Goal: Task Accomplishment & Management: Manage account settings

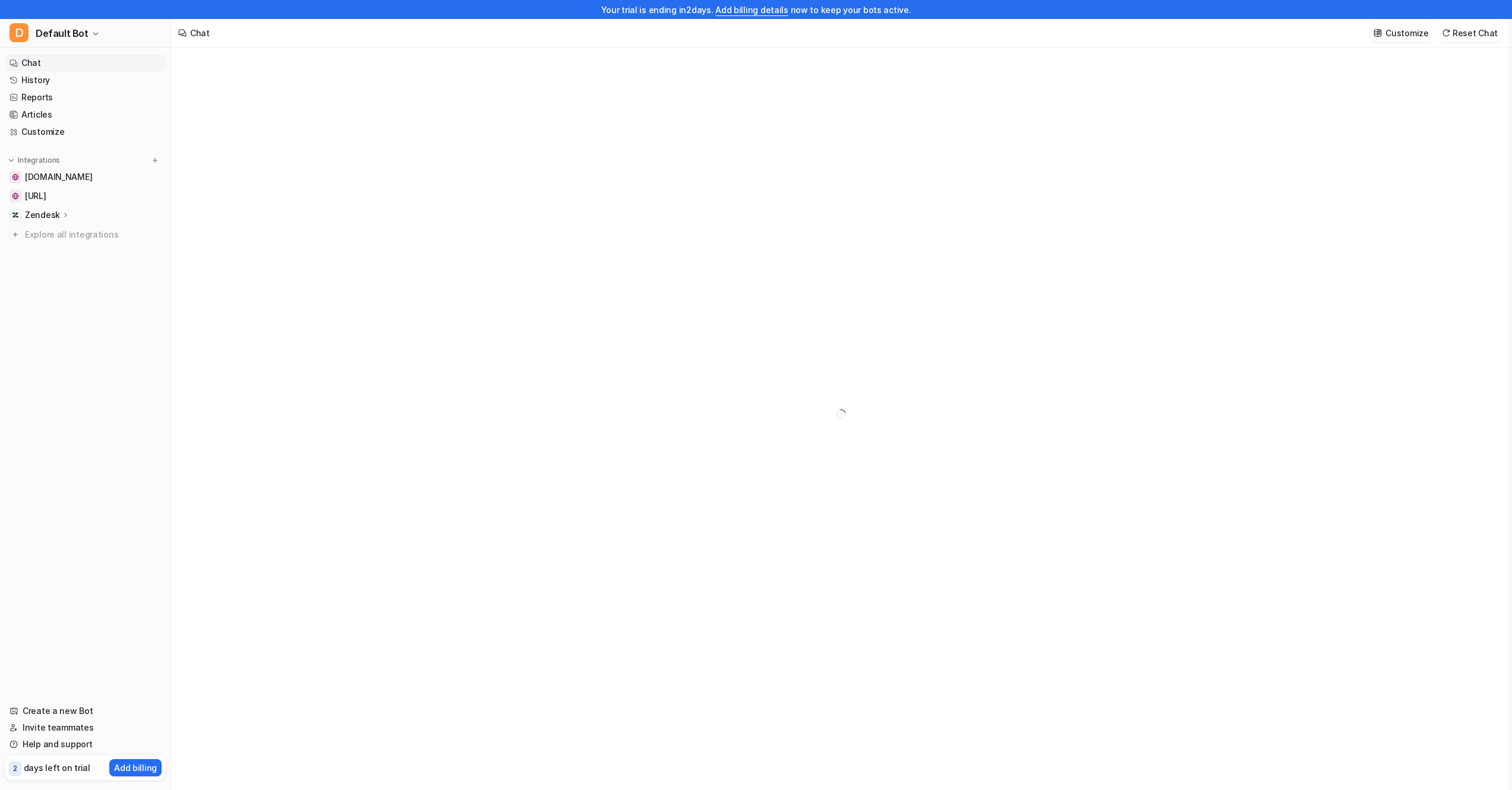
type textarea "**********"
click at [91, 217] on div "Zendesk" at bounding box center [85, 215] width 161 height 16
click at [43, 237] on p "Overview" at bounding box center [52, 232] width 38 height 12
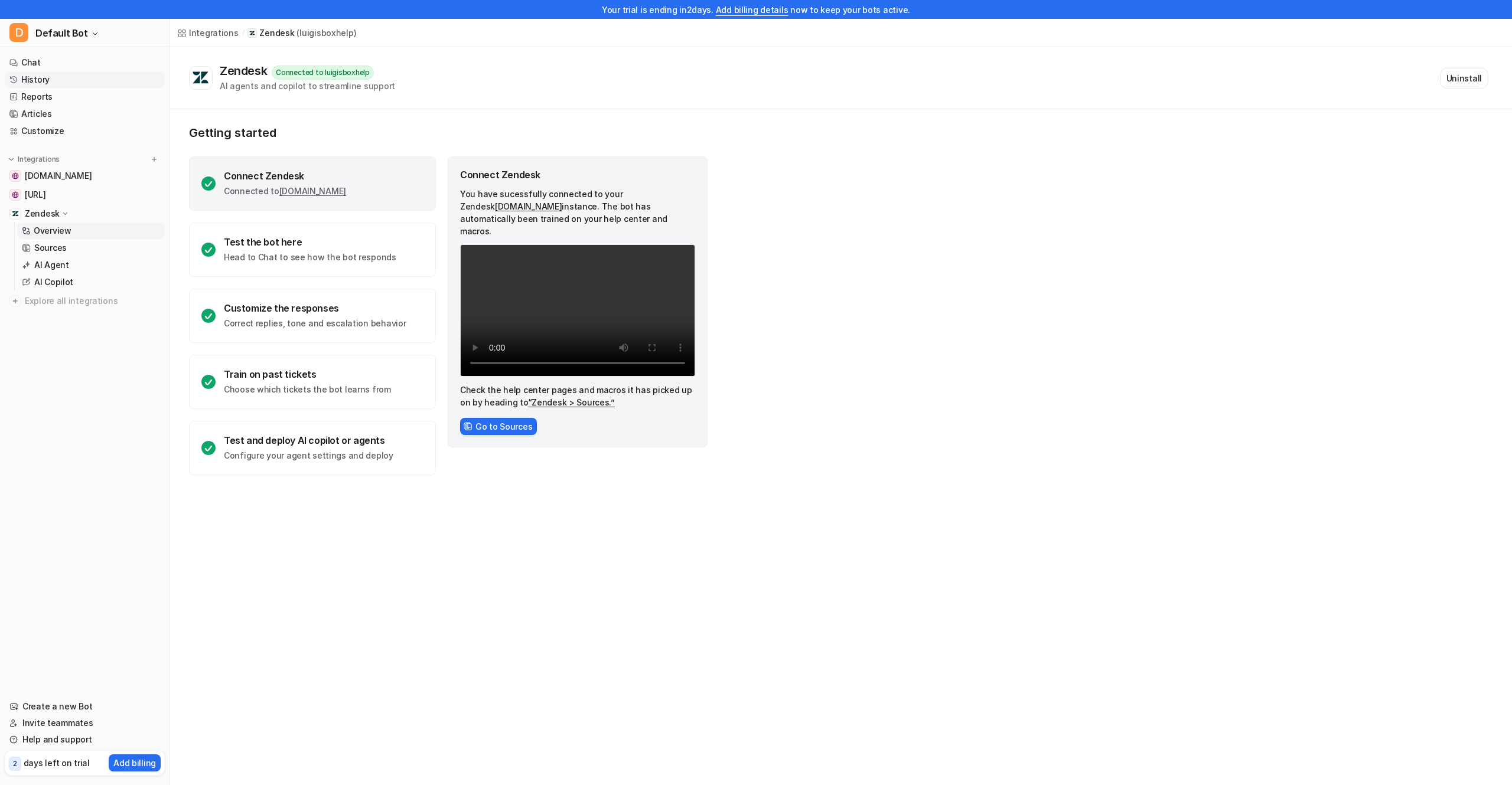
click at [26, 80] on link "History" at bounding box center [85, 79] width 160 height 16
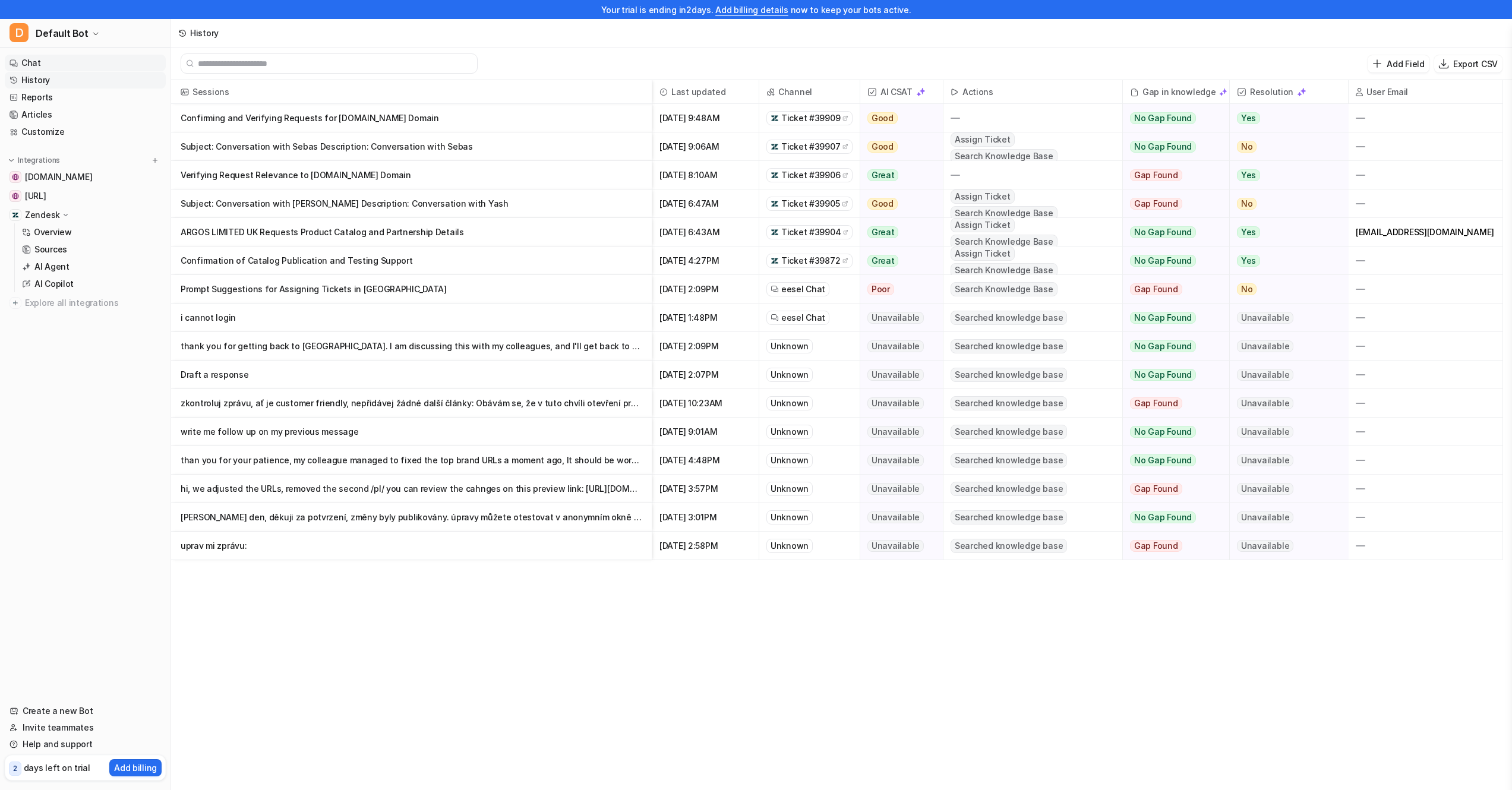
click at [40, 67] on link "Chat" at bounding box center [85, 63] width 161 height 16
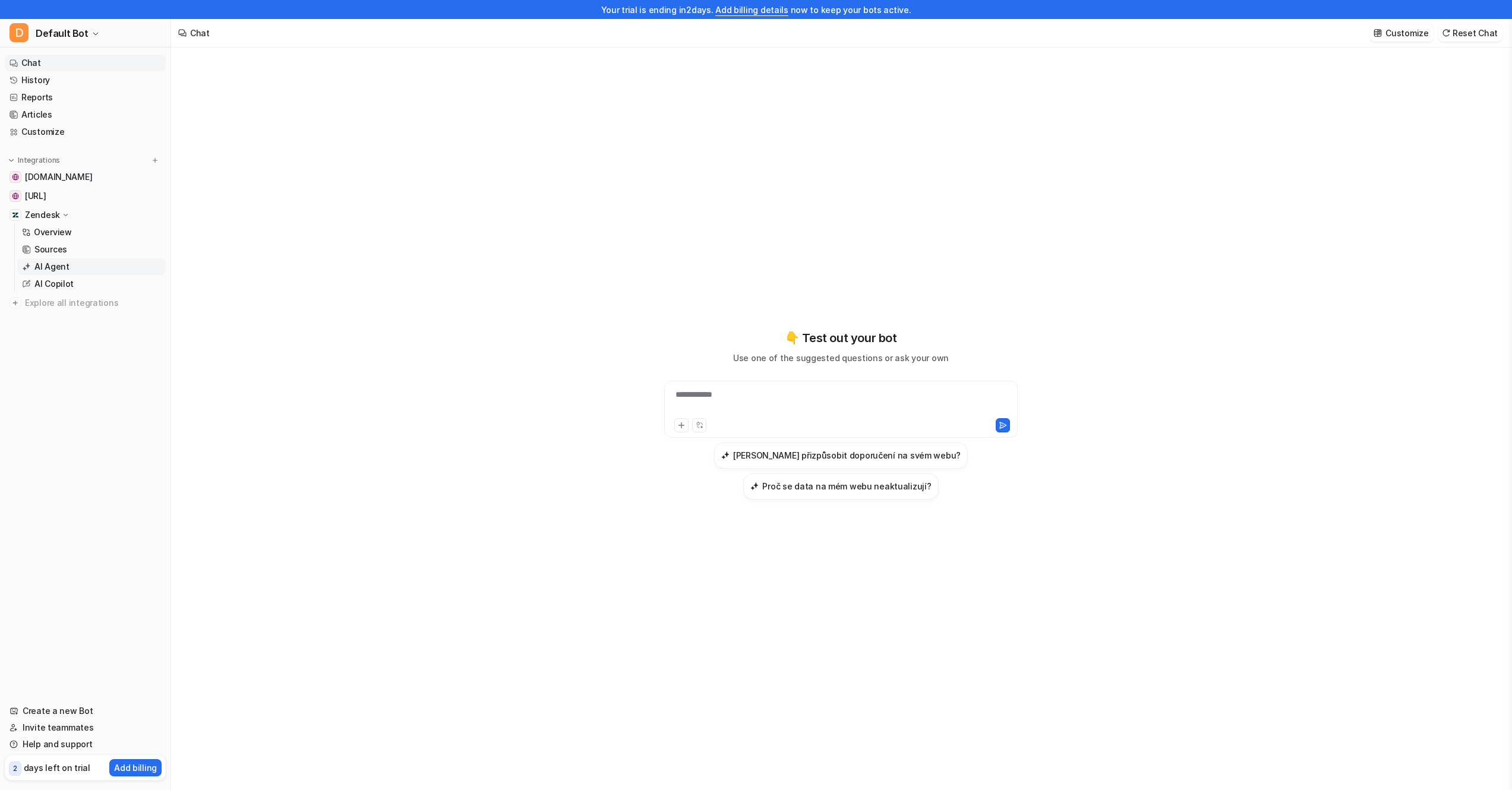
click at [59, 268] on p "AI Agent" at bounding box center [51, 266] width 35 height 12
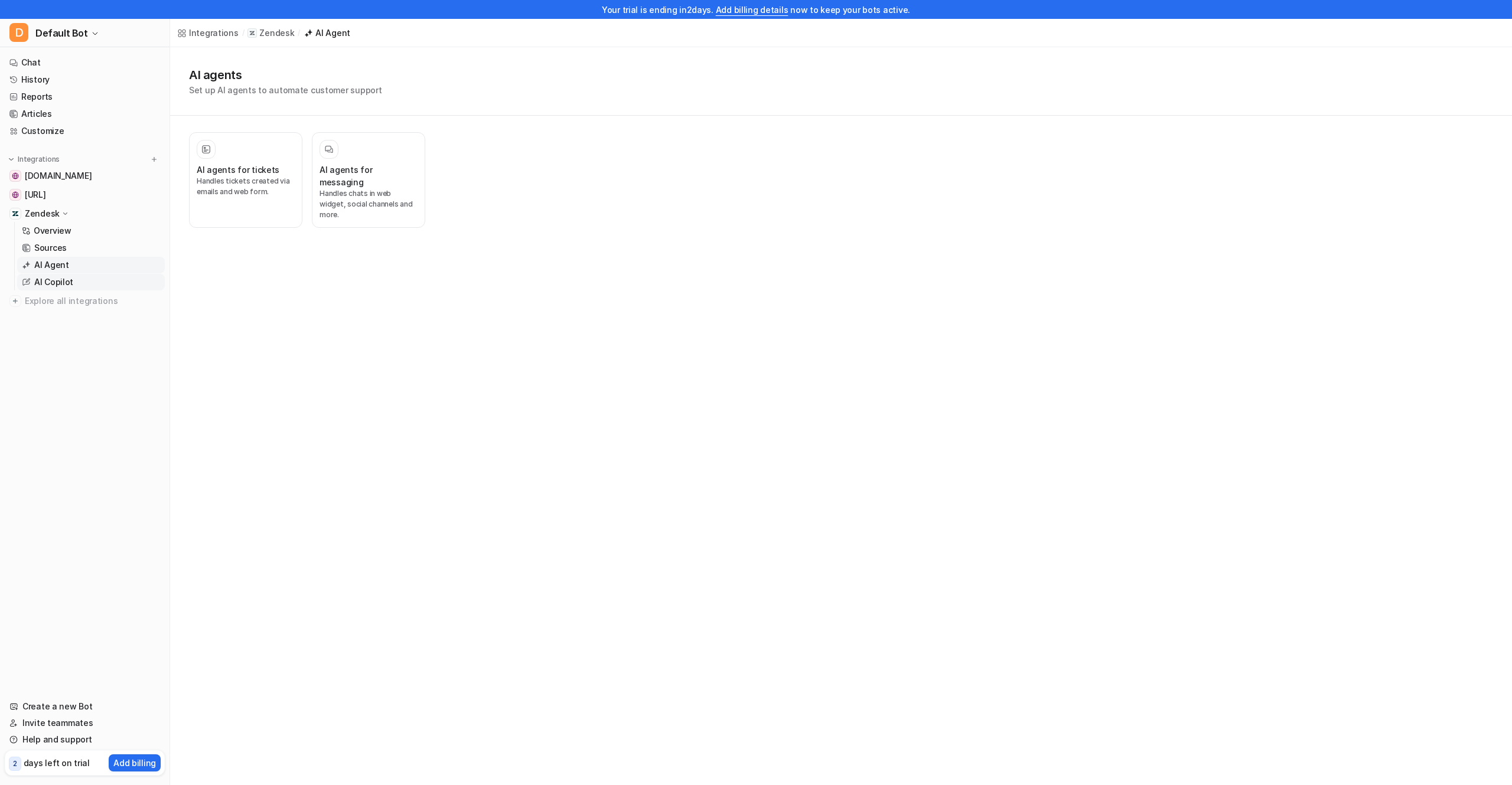
click at [70, 280] on p "AI Copilot" at bounding box center [53, 281] width 39 height 12
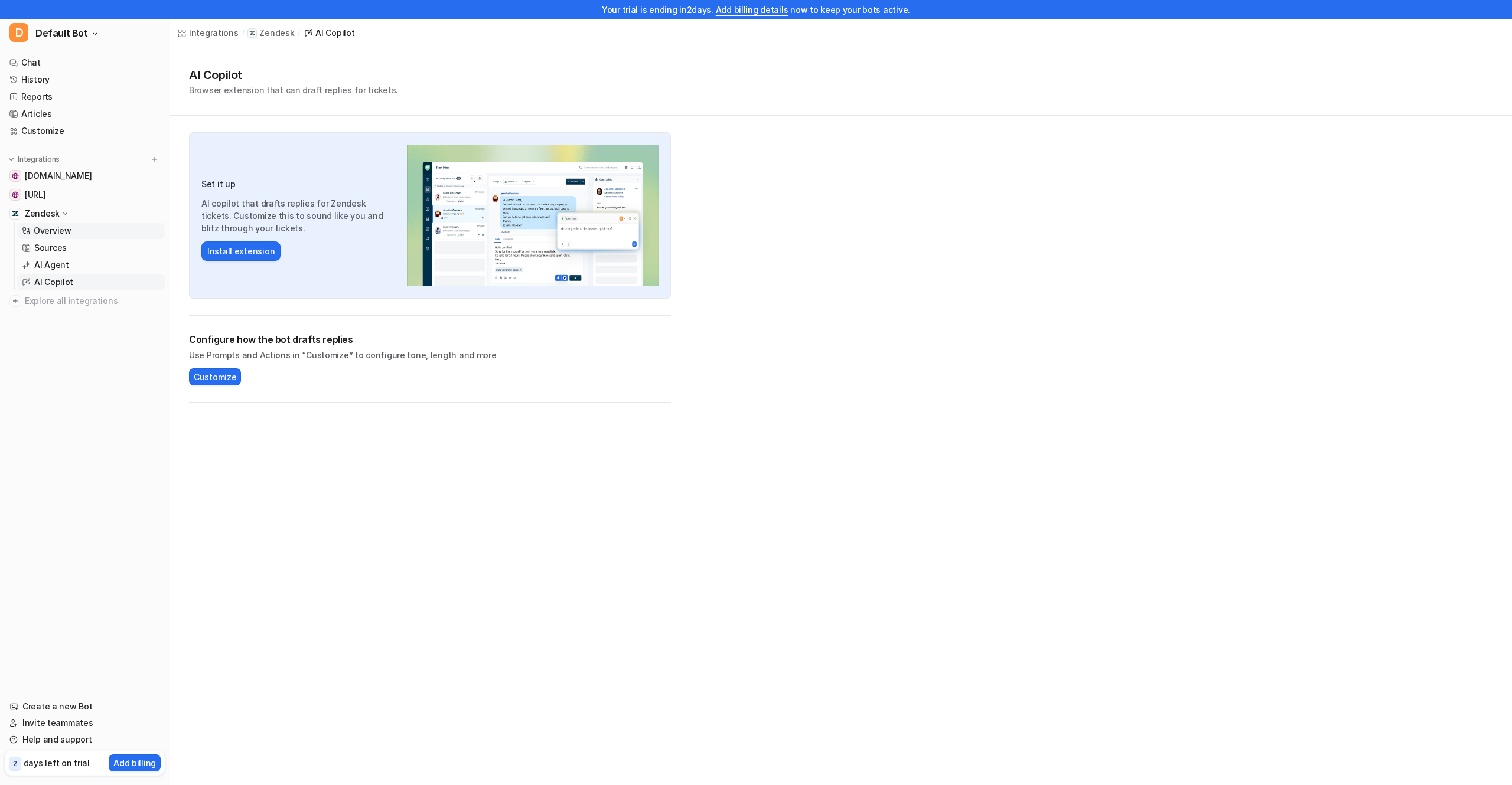
click at [107, 229] on link "Overview" at bounding box center [90, 231] width 147 height 16
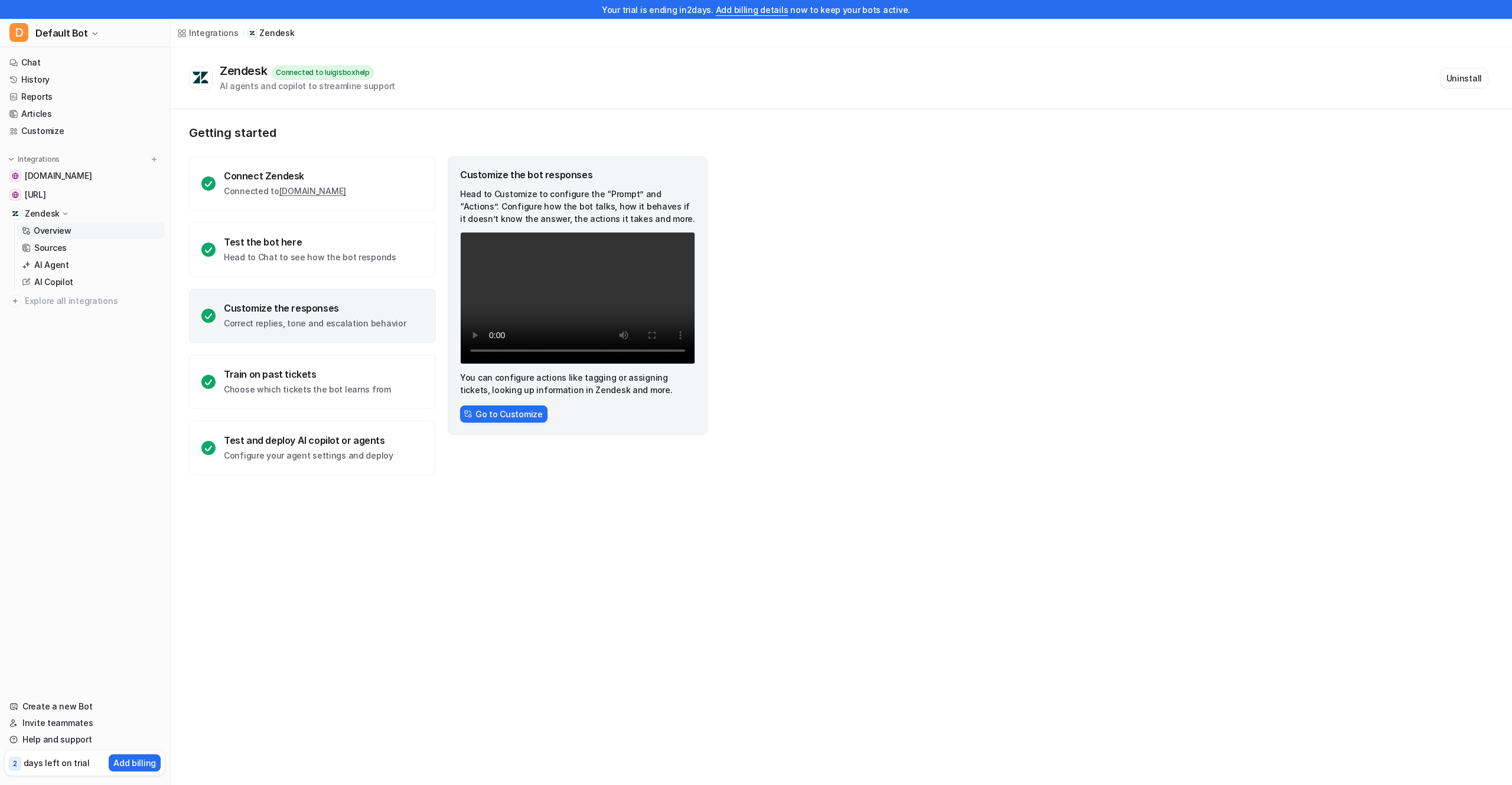
click at [107, 231] on link "Overview" at bounding box center [90, 231] width 147 height 16
click at [38, 83] on link "History" at bounding box center [85, 79] width 160 height 16
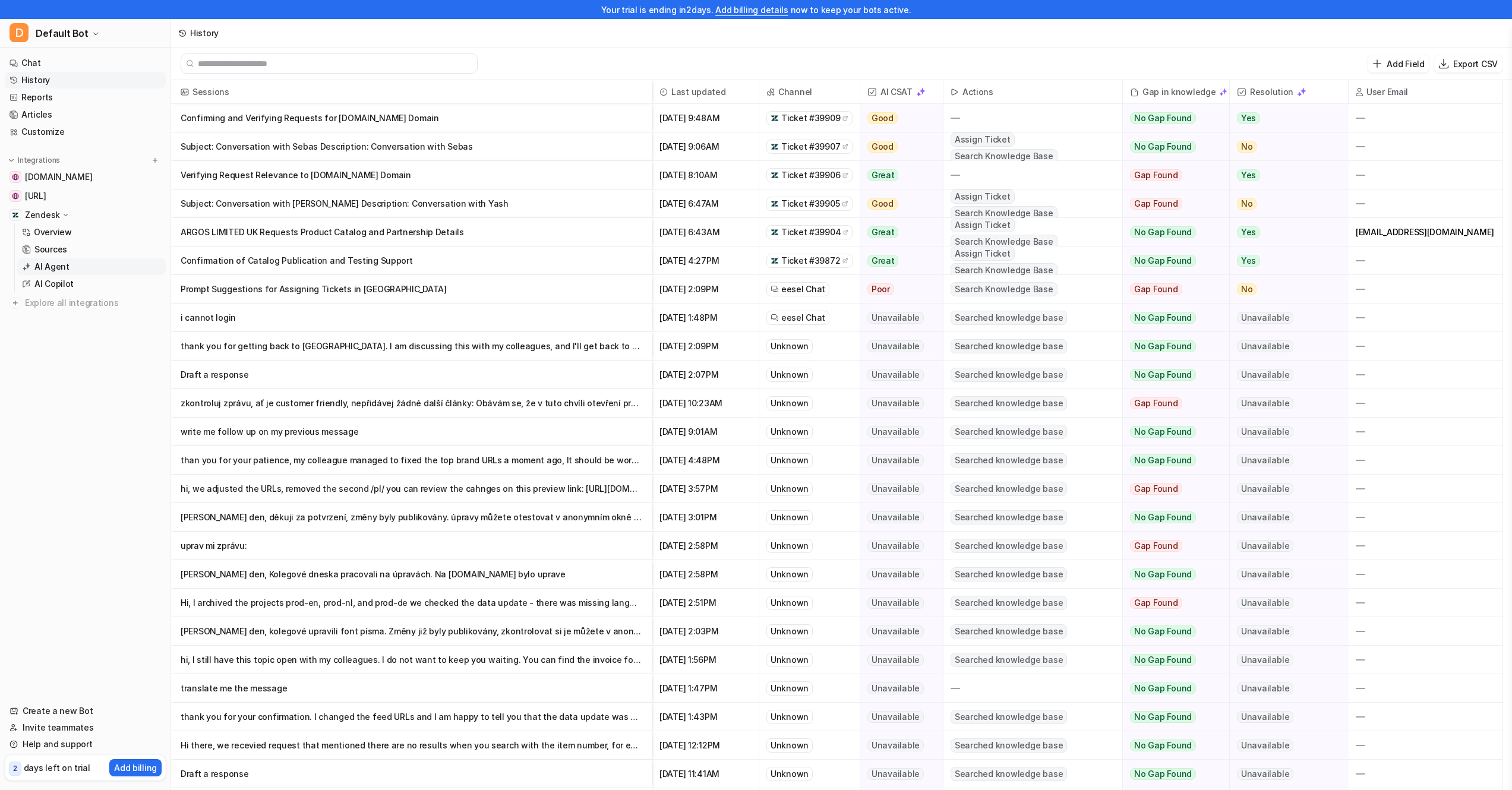
click at [72, 263] on link "AI Agent" at bounding box center [91, 266] width 148 height 16
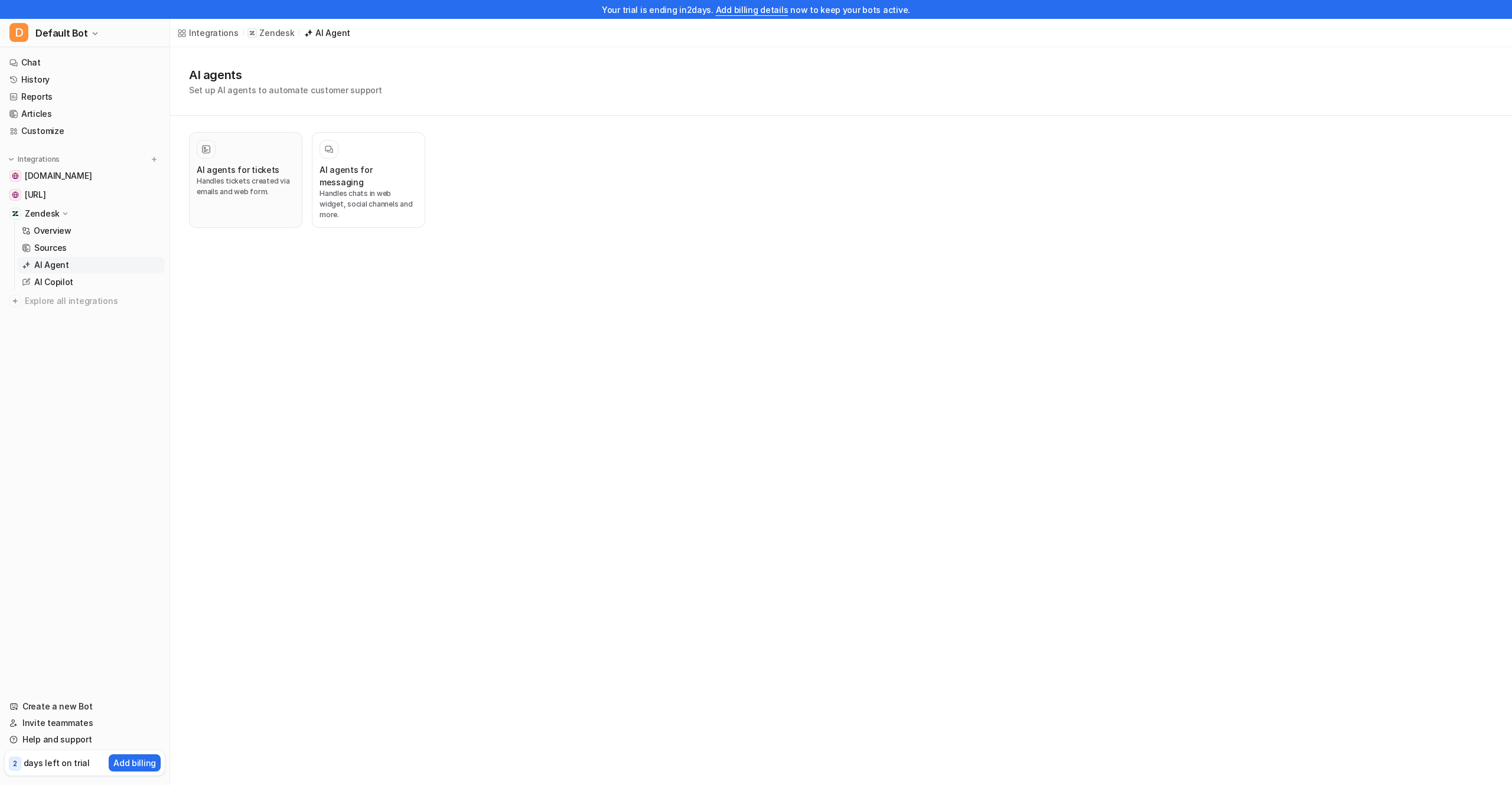
click at [247, 191] on p "Handles tickets created via emails and web form." at bounding box center [246, 186] width 98 height 21
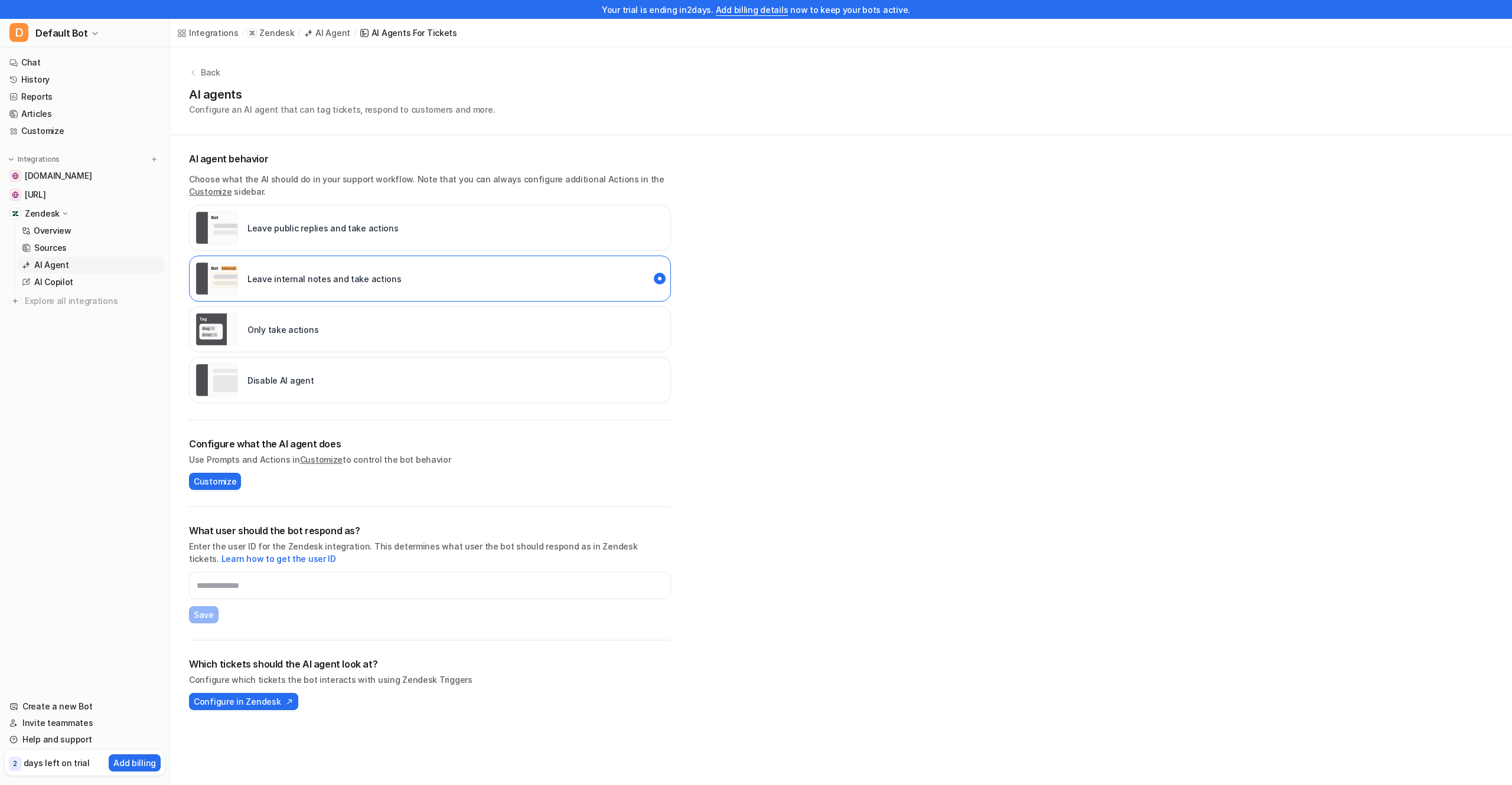
click at [311, 380] on div "Disable AI agent" at bounding box center [430, 380] width 482 height 46
click at [305, 500] on div "Configure what the AI agent does Use Prompts and Actions in Customize to contro…" at bounding box center [430, 463] width 482 height 87
click at [211, 78] on p "Back" at bounding box center [211, 72] width 19 height 12
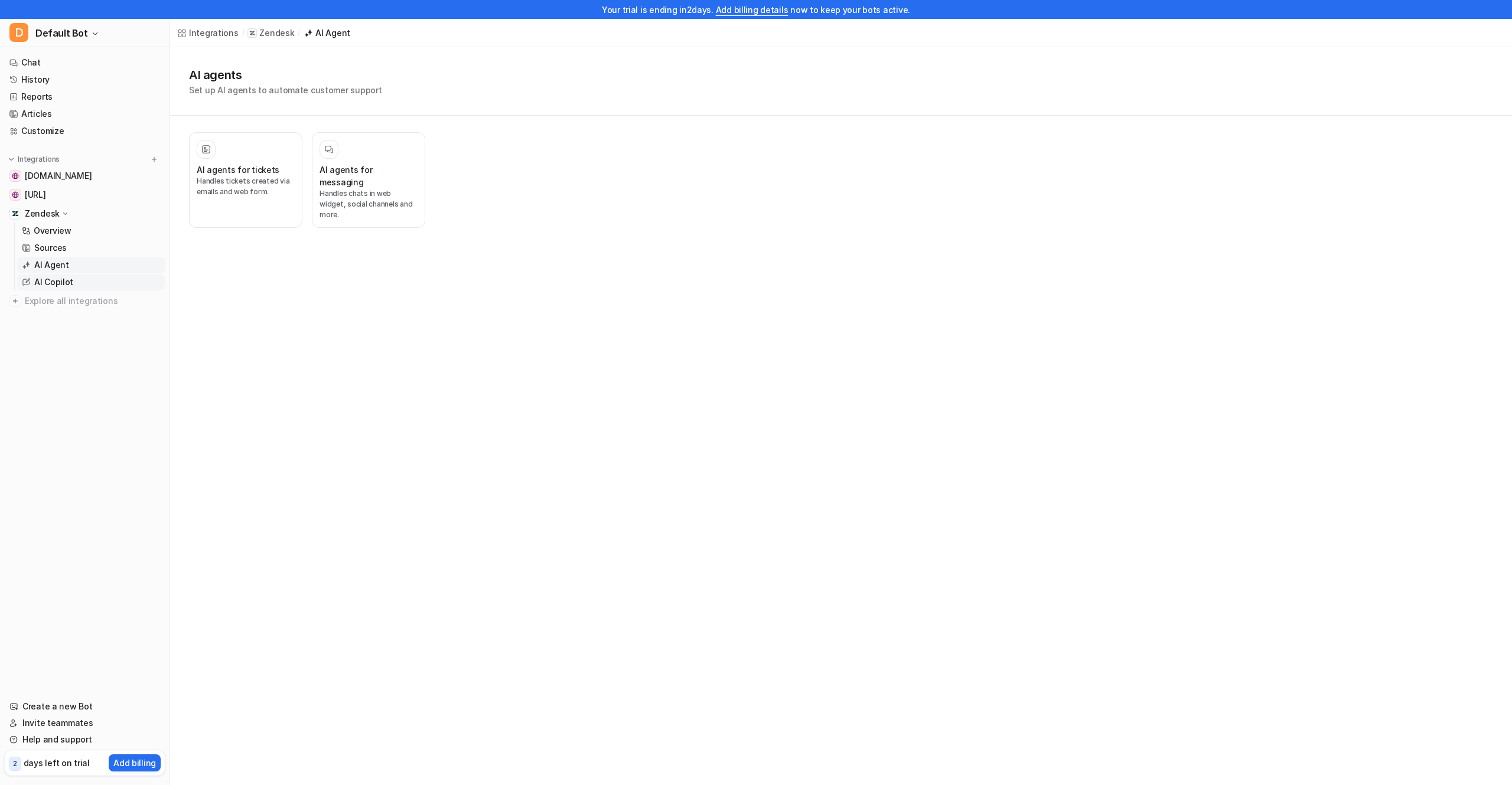
click at [100, 277] on link "AI Copilot" at bounding box center [90, 282] width 147 height 16
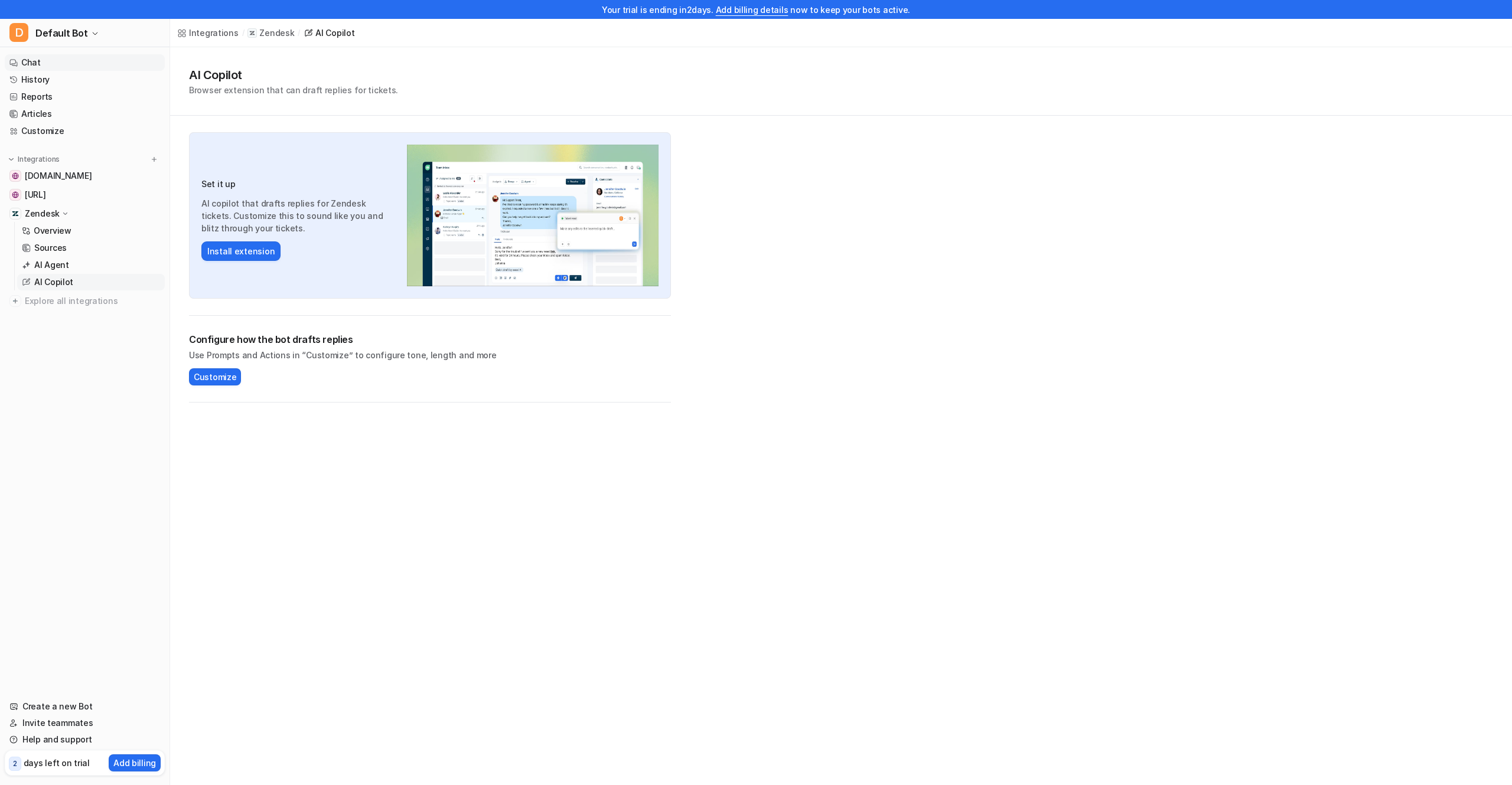
click at [67, 67] on link "Chat" at bounding box center [85, 62] width 160 height 16
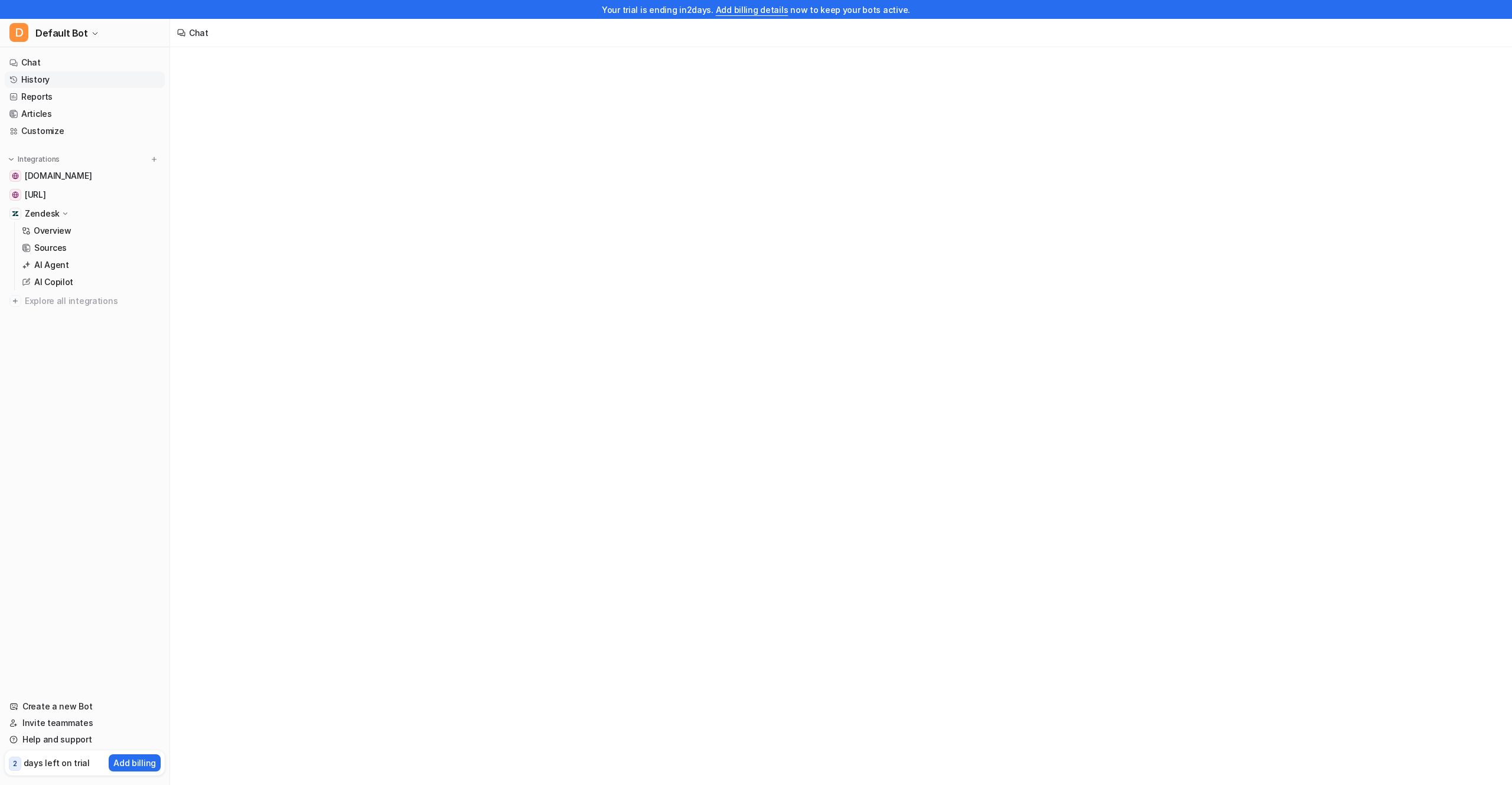
click at [55, 79] on link "History" at bounding box center [85, 79] width 160 height 16
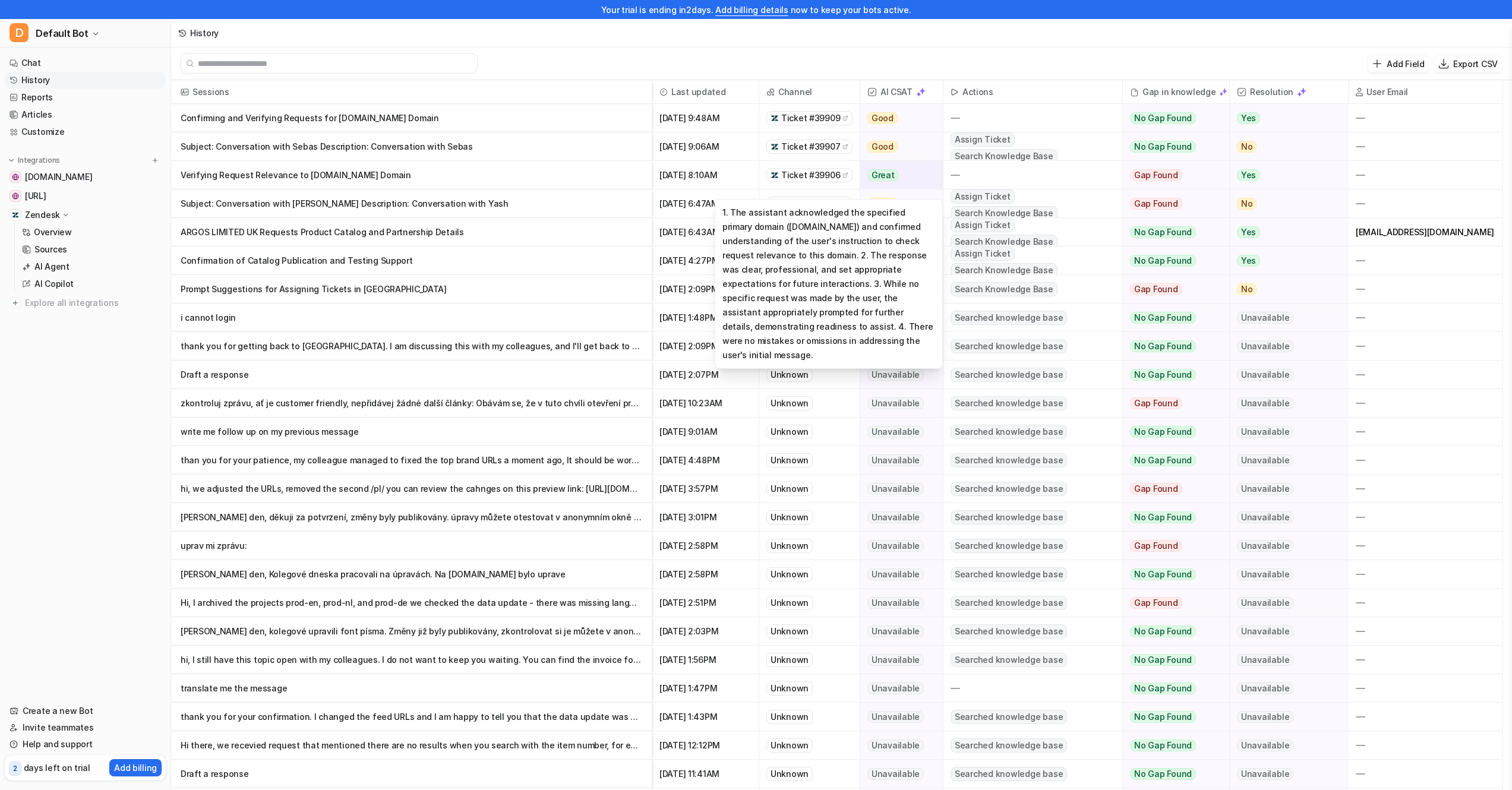
click at [894, 175] on span "Great" at bounding box center [883, 175] width 32 height 12
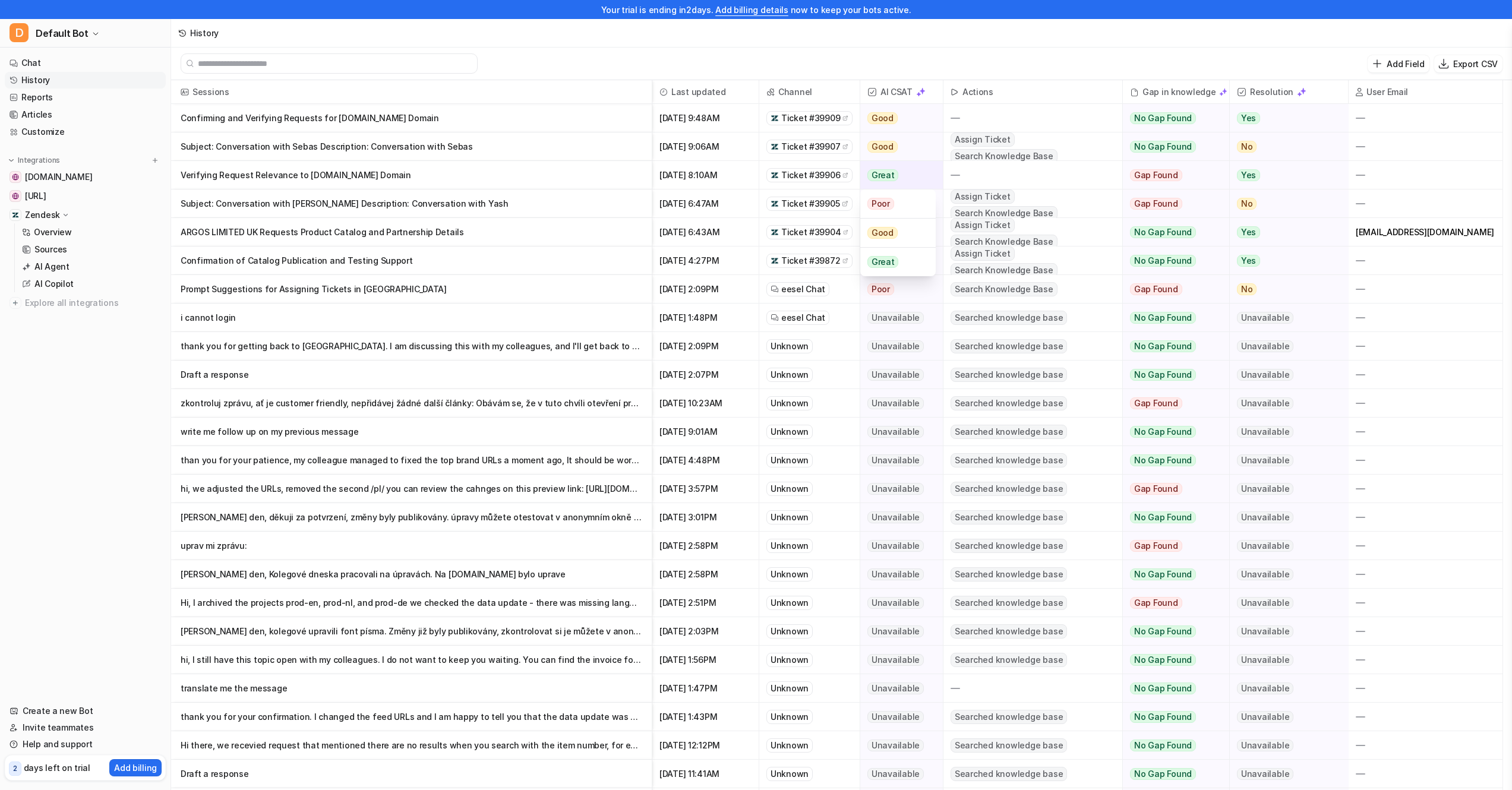
click at [891, 175] on span "Great" at bounding box center [883, 175] width 32 height 12
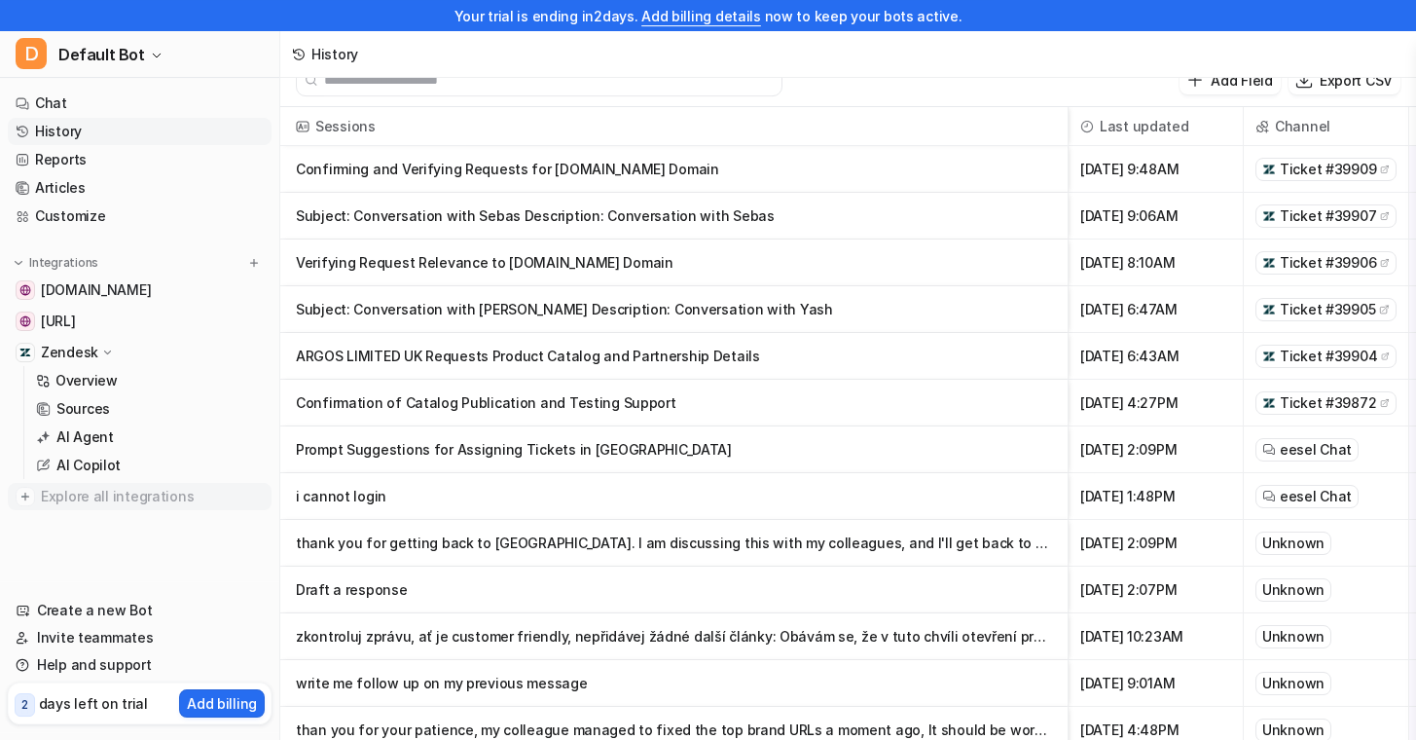
scroll to position [34, 0]
